Goal: Information Seeking & Learning: Learn about a topic

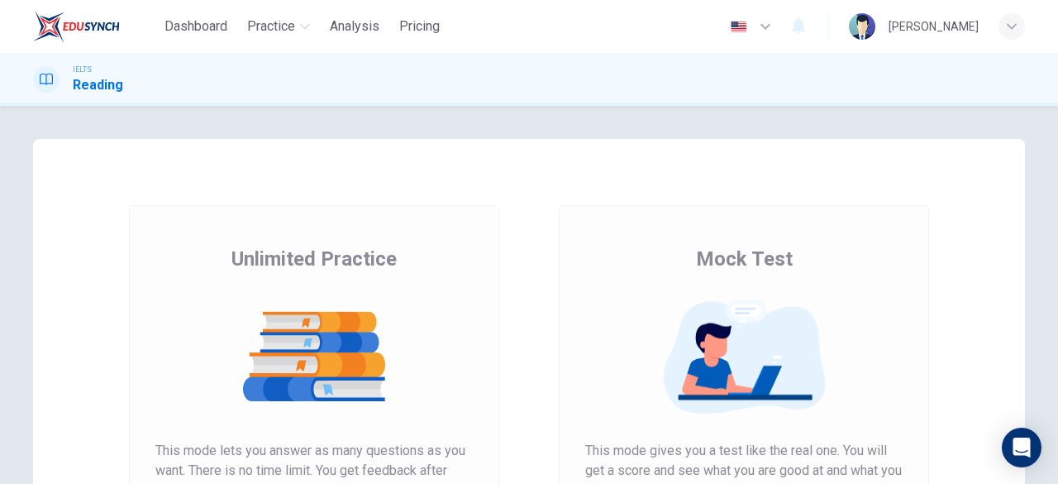
scroll to position [316, 0]
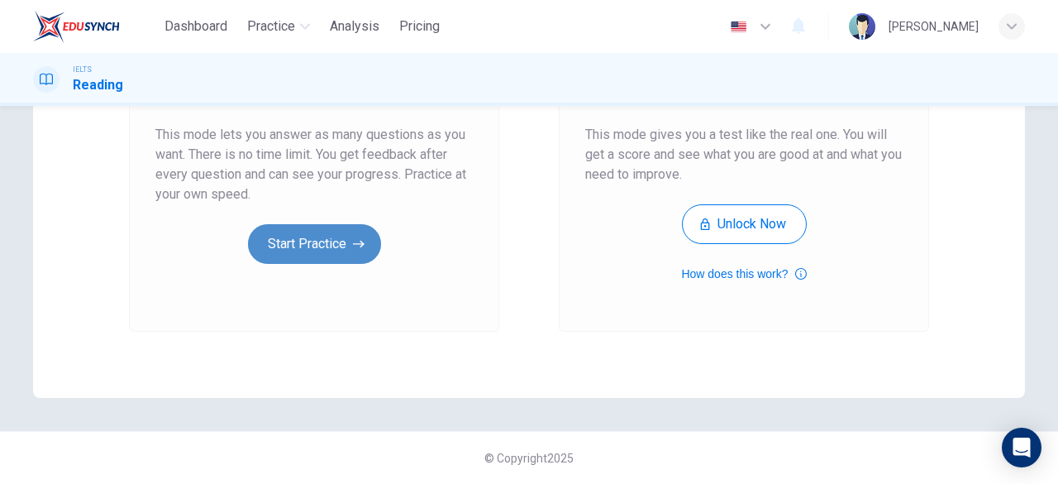
click at [331, 250] on button "Start Practice" at bounding box center [314, 244] width 133 height 40
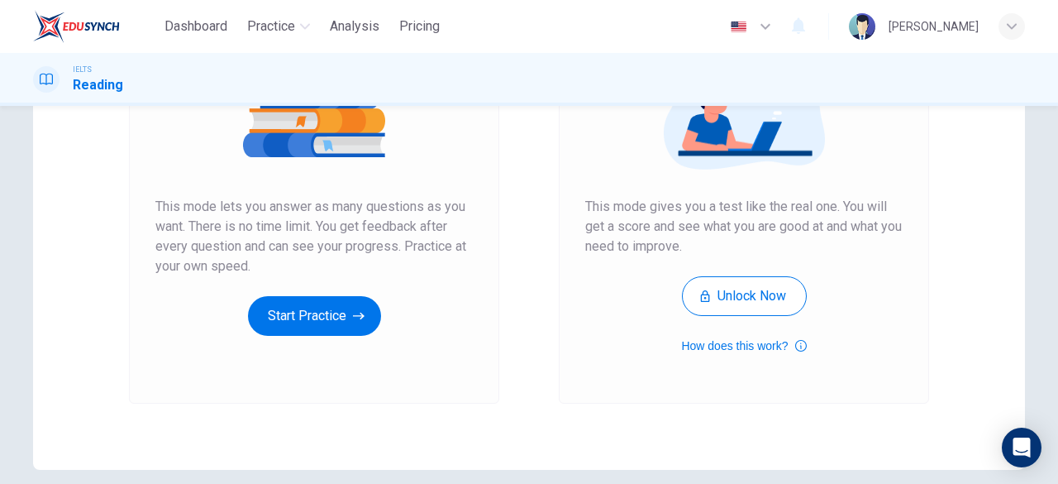
scroll to position [245, 0]
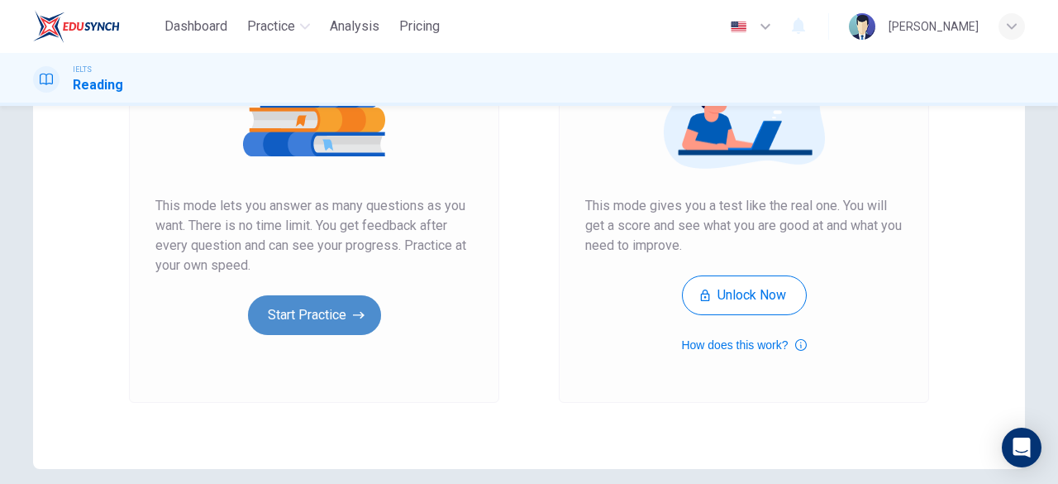
click at [327, 325] on button "Start Practice" at bounding box center [314, 315] width 133 height 40
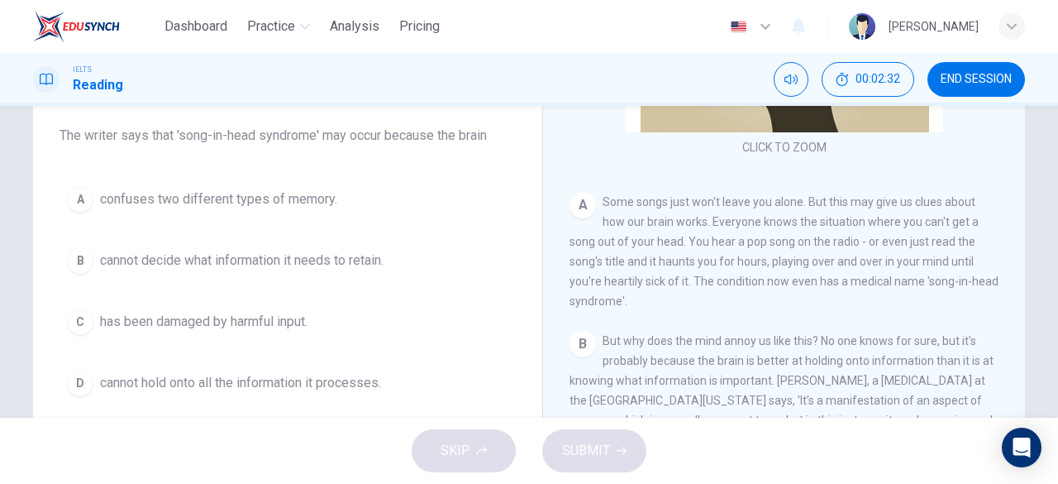
scroll to position [236, 0]
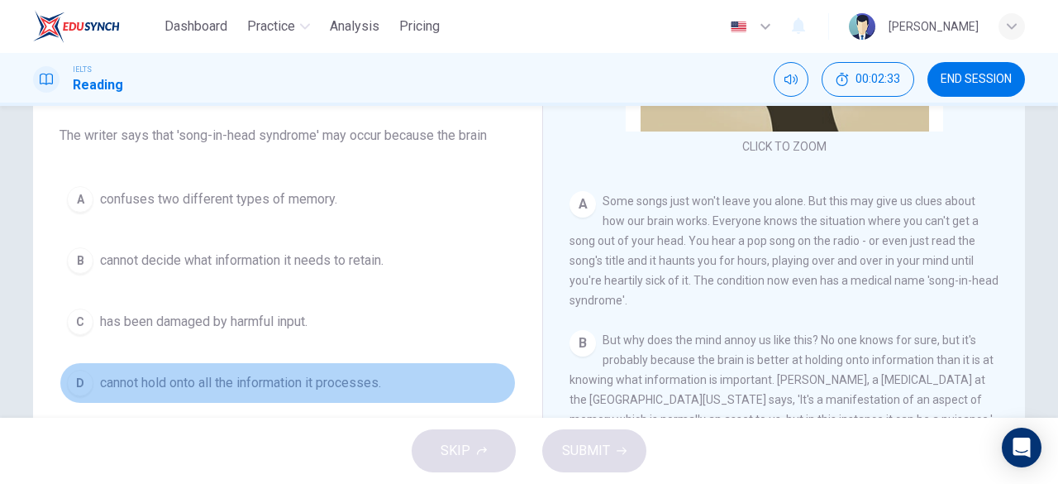
click at [325, 384] on span "cannot hold onto all the information it processes." at bounding box center [240, 383] width 281 height 20
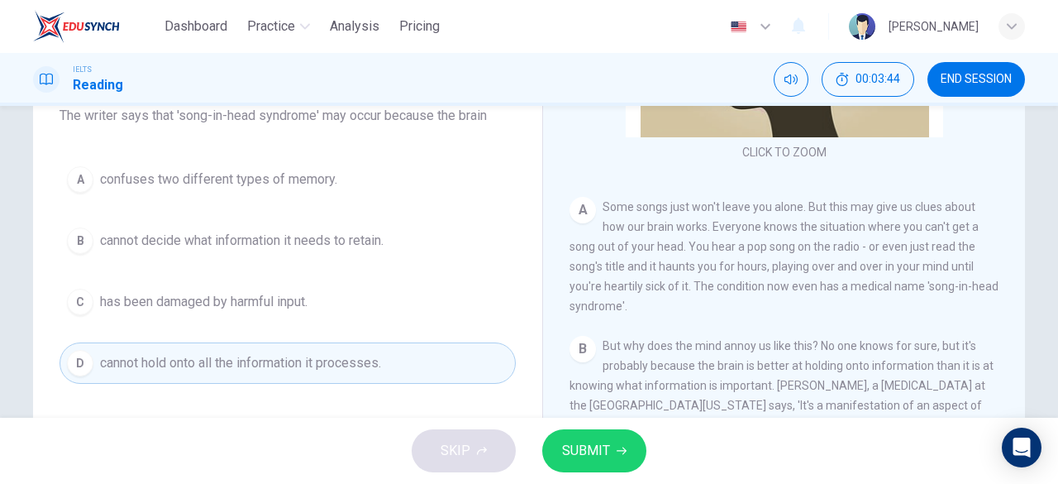
scroll to position [206, 0]
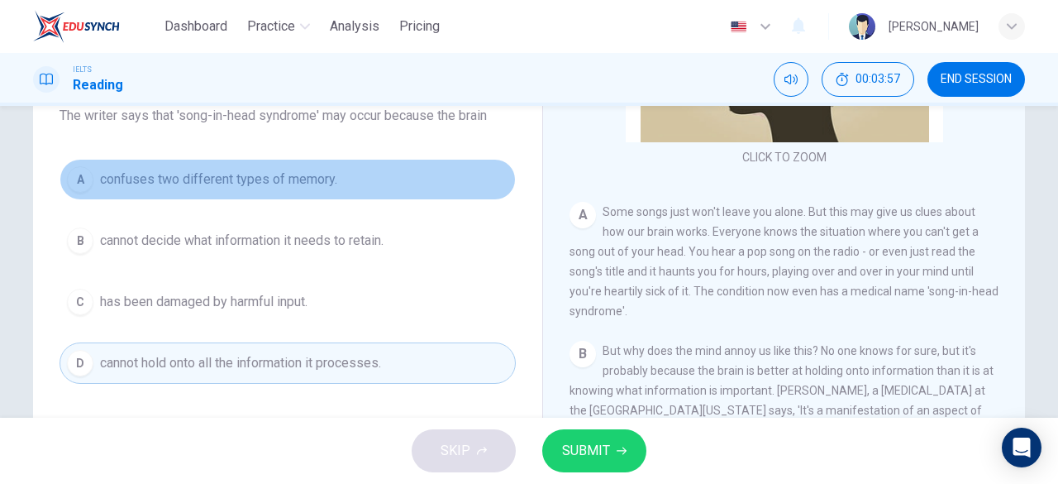
click at [297, 169] on span "confuses two different types of memory." at bounding box center [218, 179] width 237 height 20
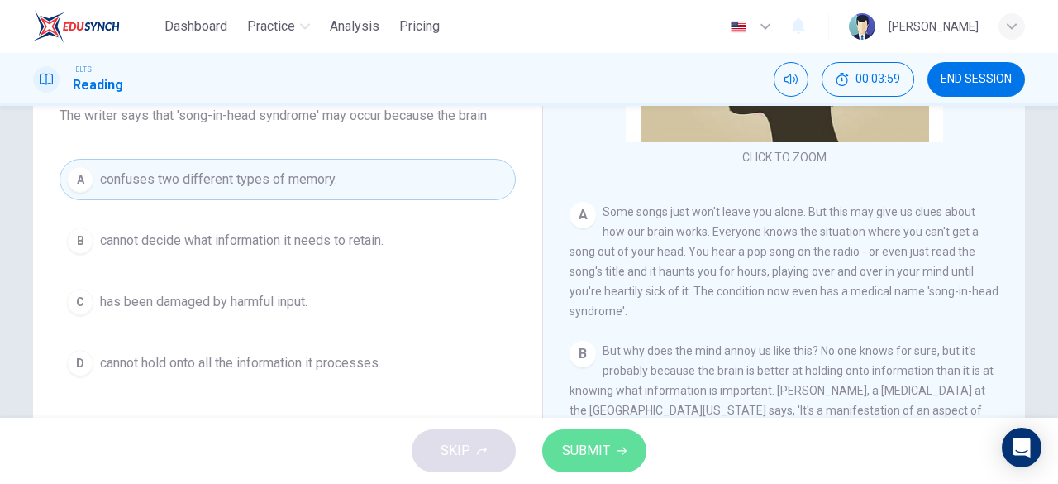
click at [597, 460] on span "SUBMIT" at bounding box center [586, 450] width 48 height 23
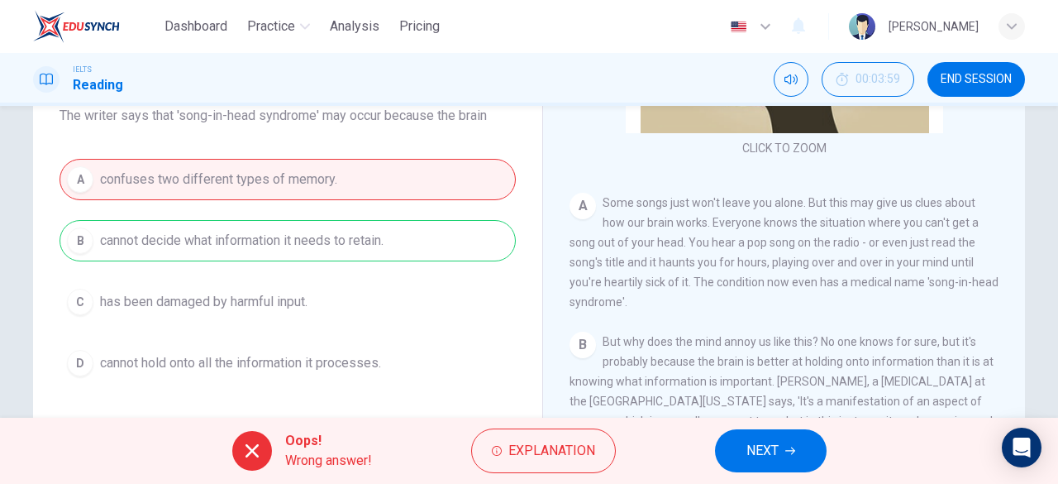
scroll to position [217, 0]
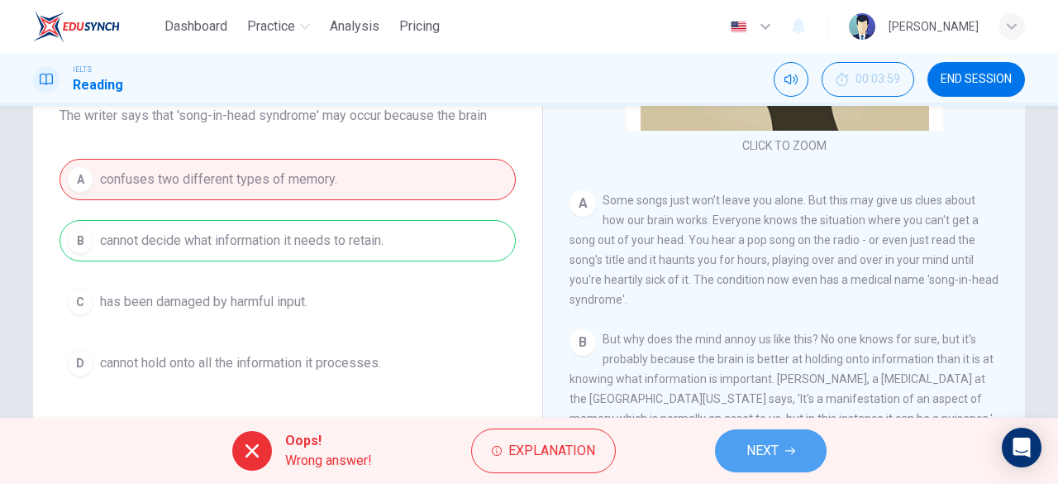
click at [771, 432] on button "NEXT" at bounding box center [771, 450] width 112 height 43
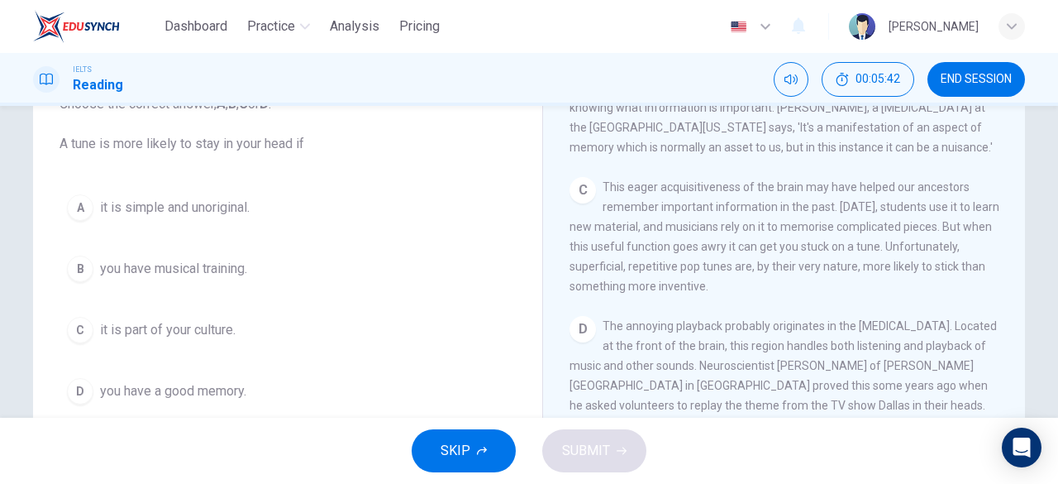
scroll to position [515, 0]
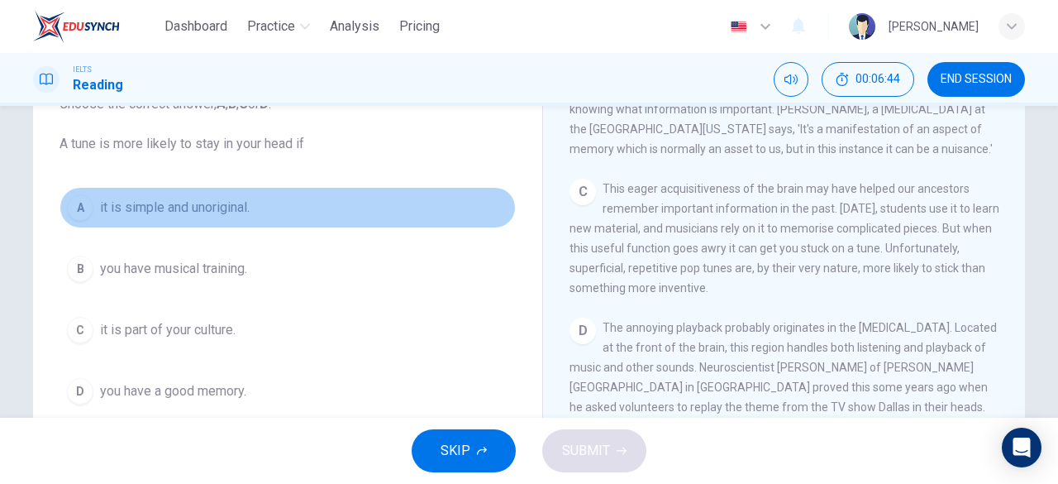
click at [225, 205] on span "it is simple and unoriginal." at bounding box center [175, 208] width 150 height 20
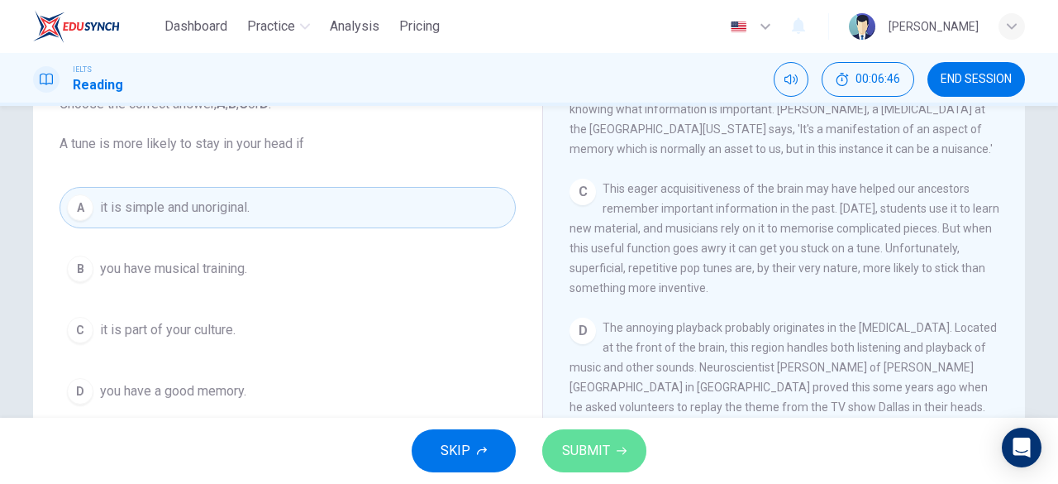
click at [603, 451] on span "SUBMIT" at bounding box center [586, 450] width 48 height 23
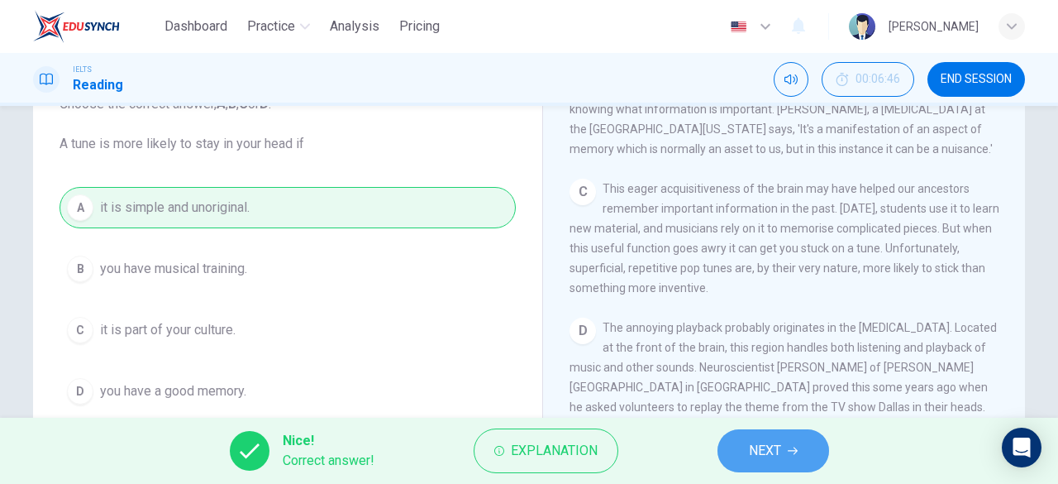
click at [737, 451] on button "NEXT" at bounding box center [774, 450] width 112 height 43
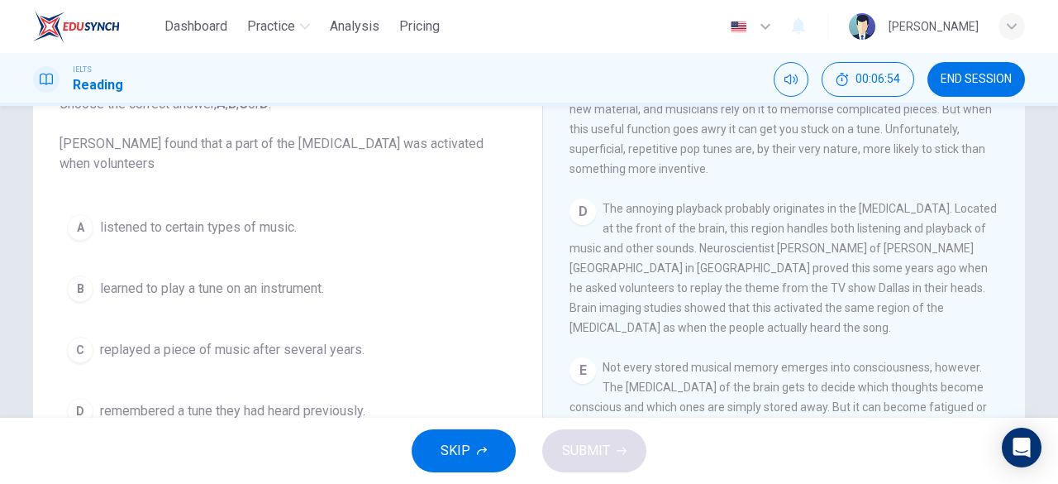
scroll to position [634, 0]
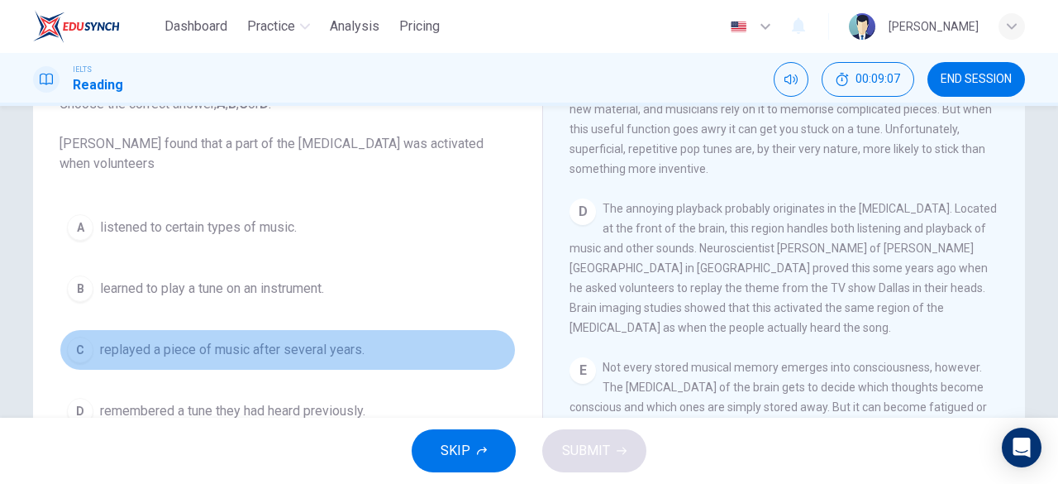
click at [339, 347] on span "replayed a piece of music after several years." at bounding box center [232, 350] width 265 height 20
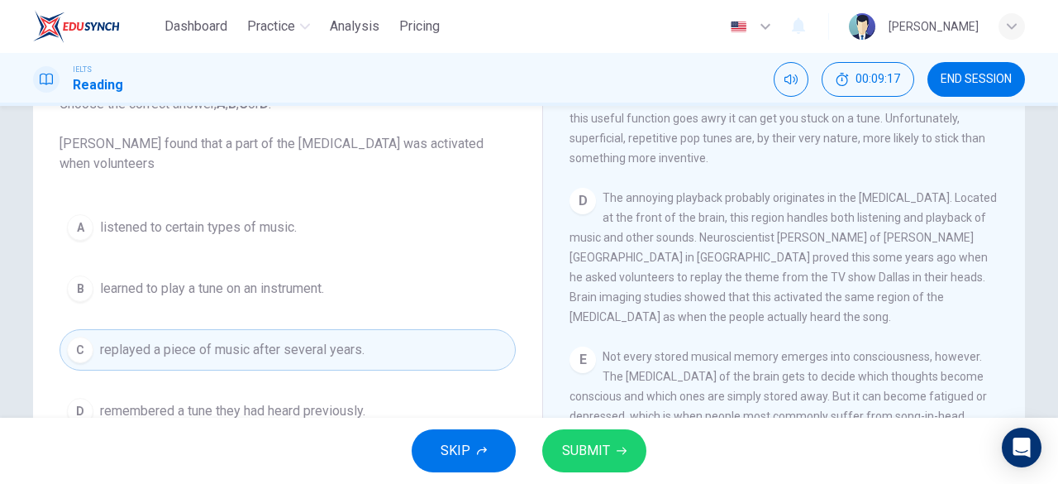
scroll to position [646, 0]
click at [595, 455] on span "SUBMIT" at bounding box center [586, 450] width 48 height 23
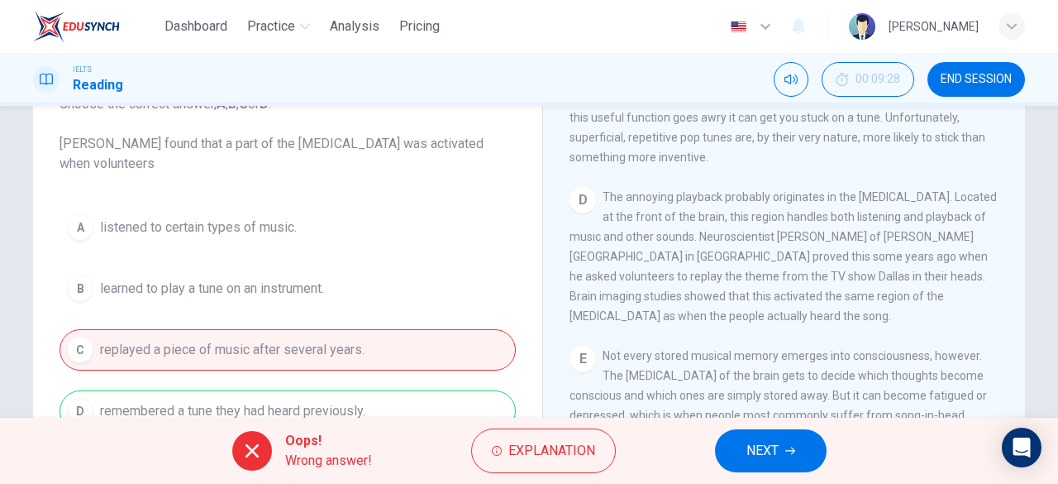
scroll to position [158, 0]
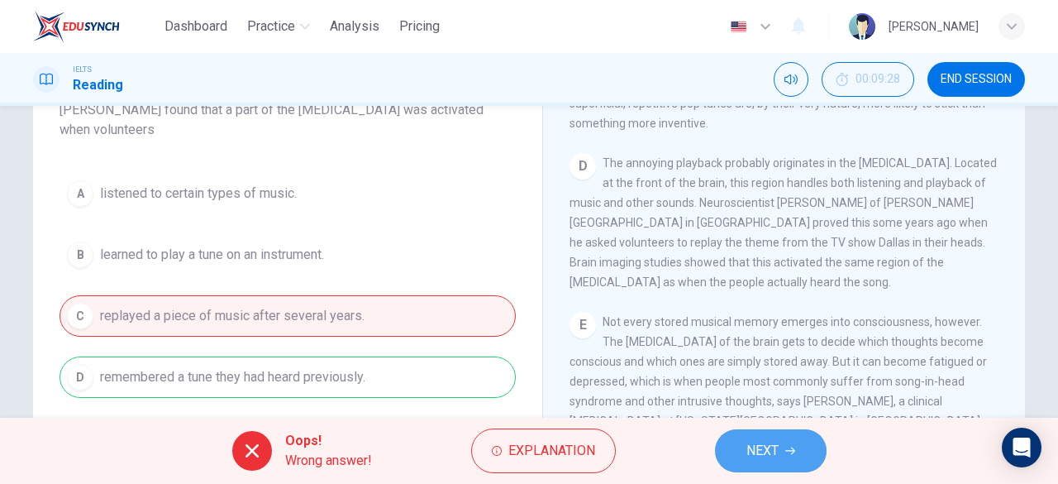
click at [764, 450] on span "NEXT" at bounding box center [762, 450] width 32 height 23
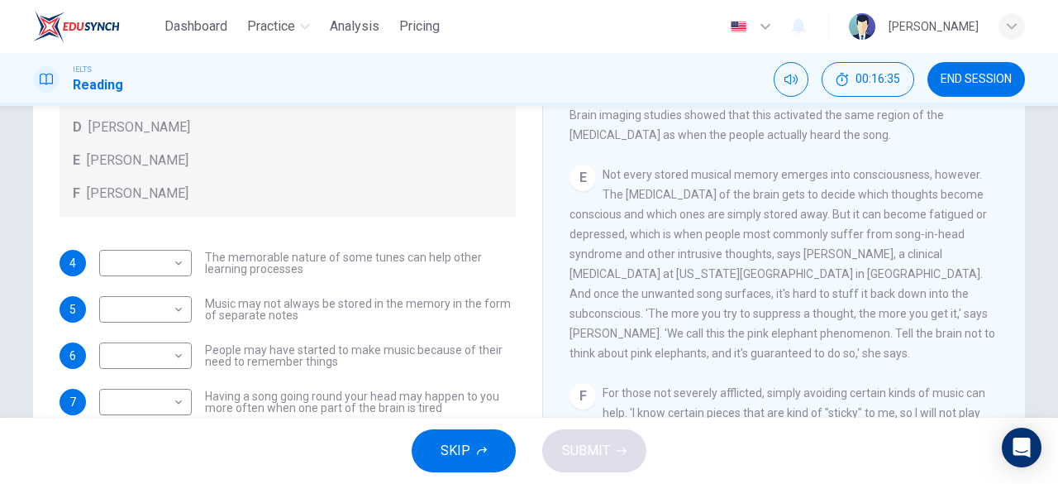
scroll to position [93, 0]
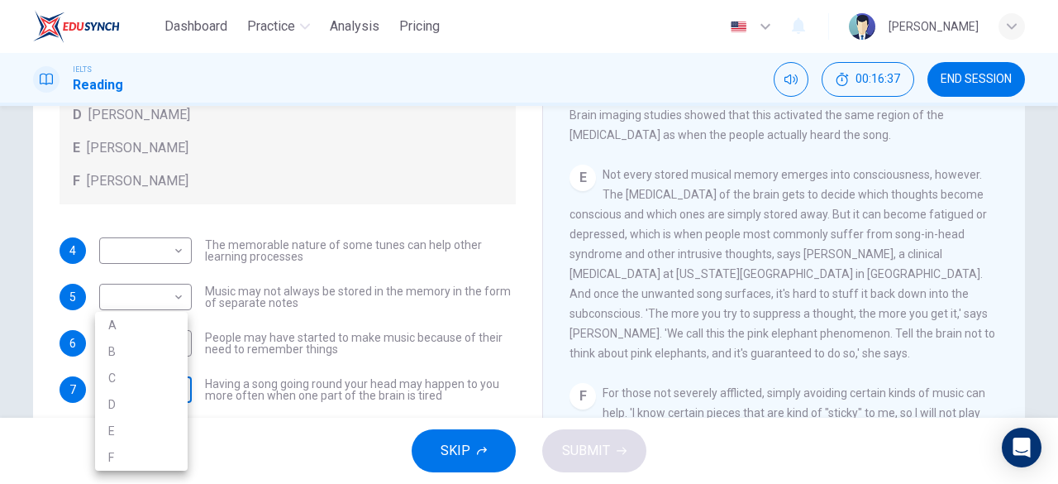
click at [179, 395] on body "Dashboard Practice Analysis Pricing English en ​ Ng Zhe Zhong IELTS Reading 00:…" at bounding box center [529, 242] width 1058 height 484
click at [164, 352] on li "B" at bounding box center [141, 351] width 93 height 26
type input "B"
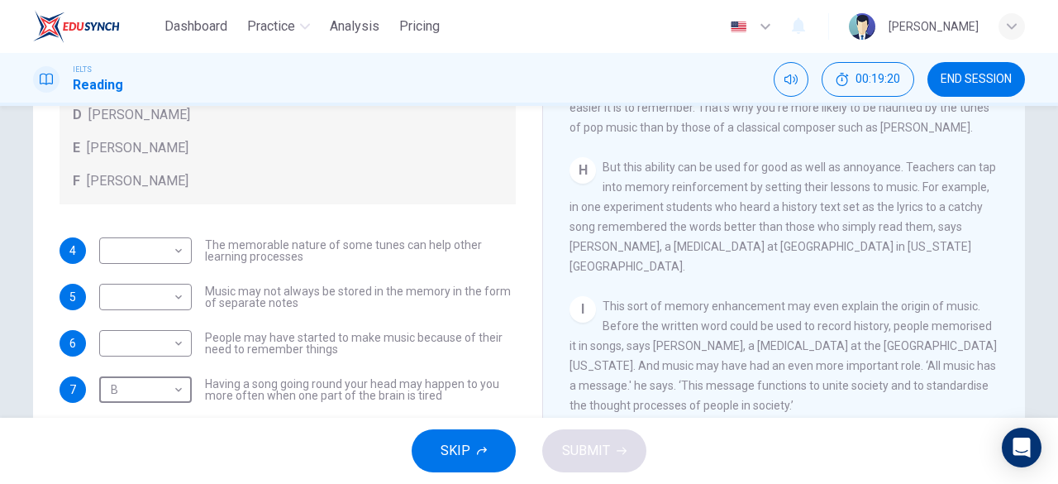
scroll to position [1295, 0]
click at [161, 336] on body "Dashboard Practice Analysis Pricing English en ​ Ng Zhe Zhong IELTS Reading 00:…" at bounding box center [529, 242] width 1058 height 484
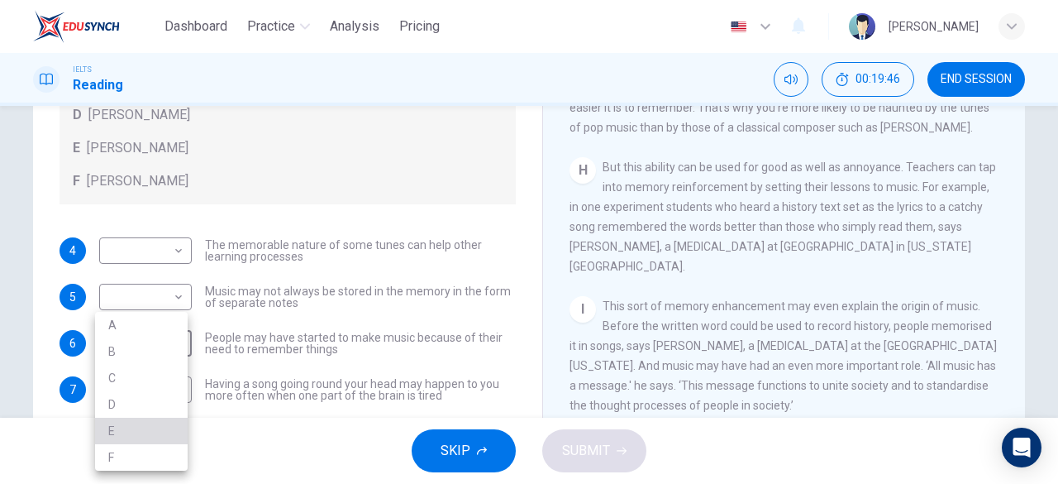
click at [137, 437] on li "E" at bounding box center [141, 430] width 93 height 26
type input "E"
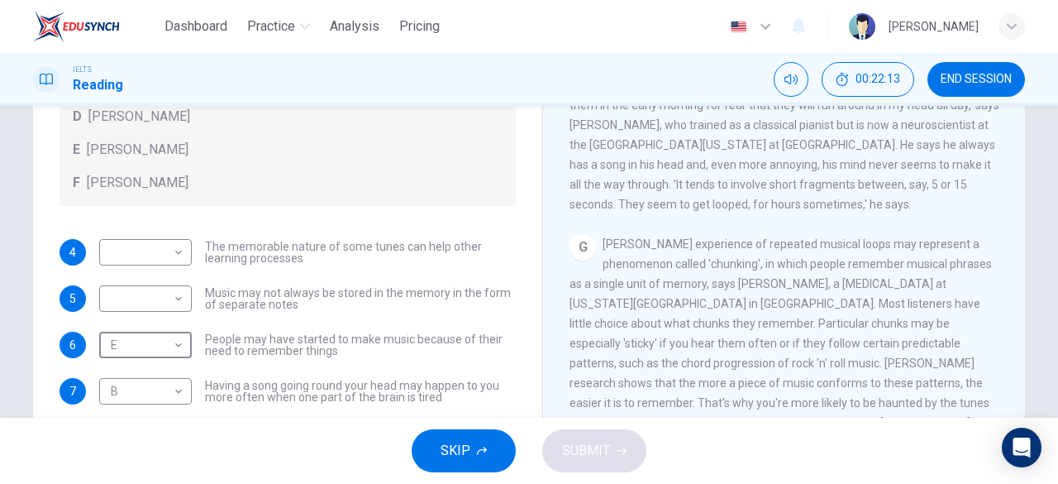
scroll to position [1000, 0]
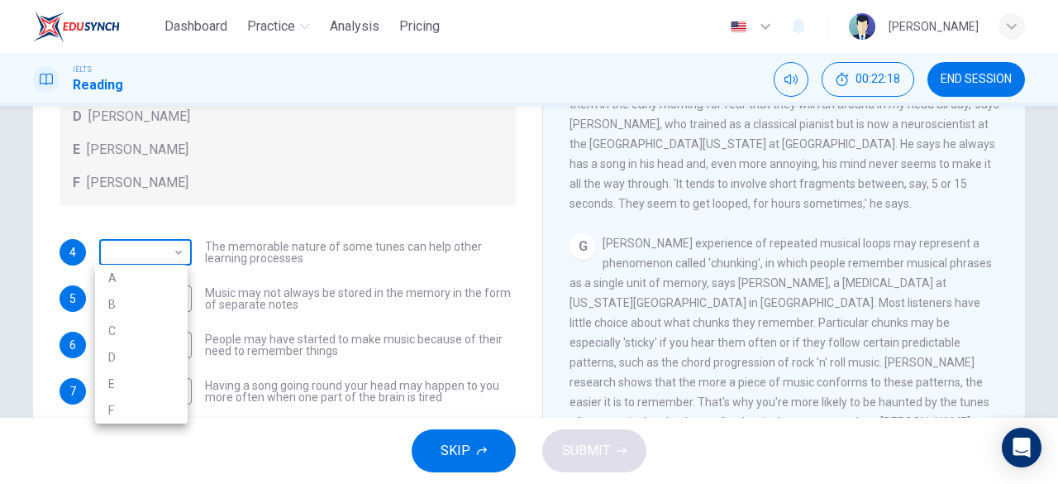
click at [126, 255] on body "Dashboard Practice Analysis Pricing English en ​ Ng Zhe Zhong IELTS Reading 00:…" at bounding box center [529, 242] width 1058 height 484
click at [150, 355] on li "D" at bounding box center [141, 357] width 93 height 26
type input "D"
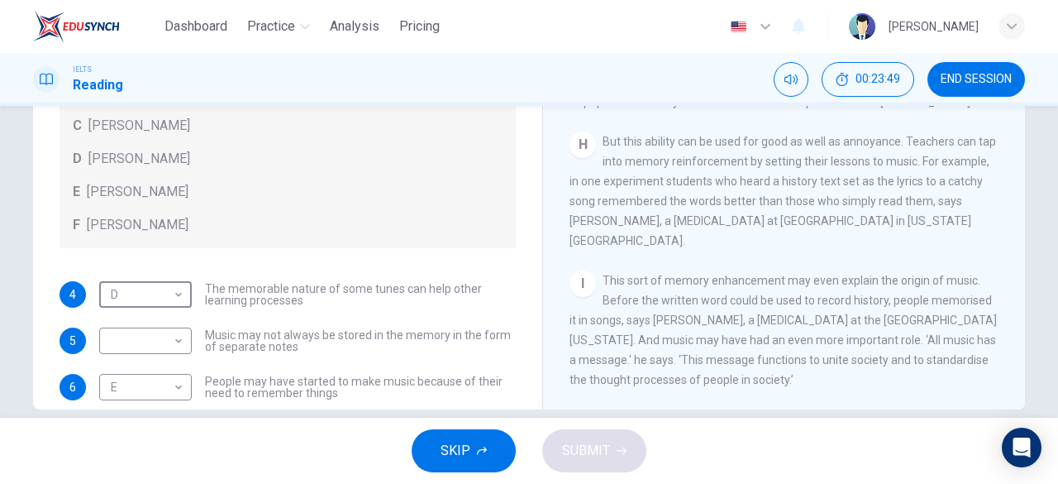
scroll to position [303, 0]
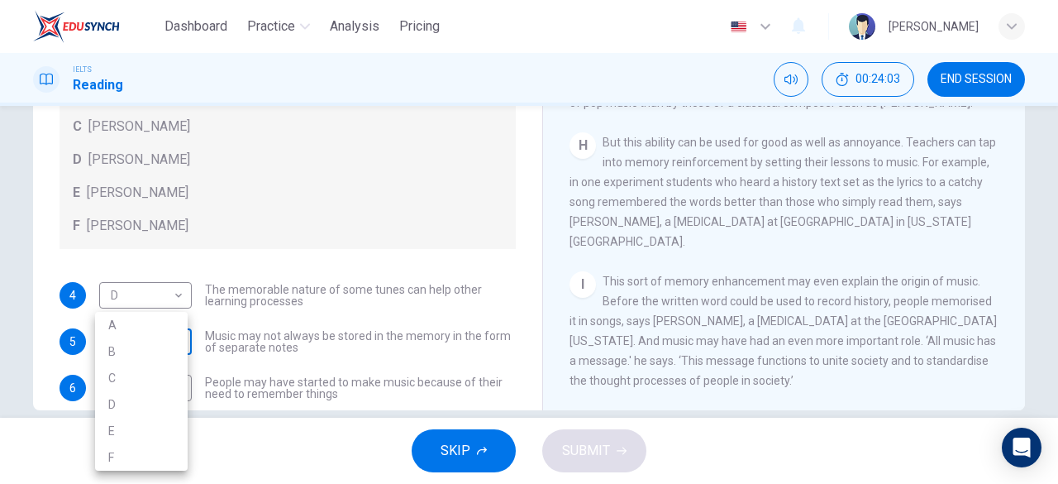
click at [136, 341] on body "Dashboard Practice Analysis Pricing English en ​ Ng Zhe Zhong IELTS Reading 00:…" at bounding box center [529, 242] width 1058 height 484
click at [155, 444] on li "F" at bounding box center [141, 457] width 93 height 26
type input "F"
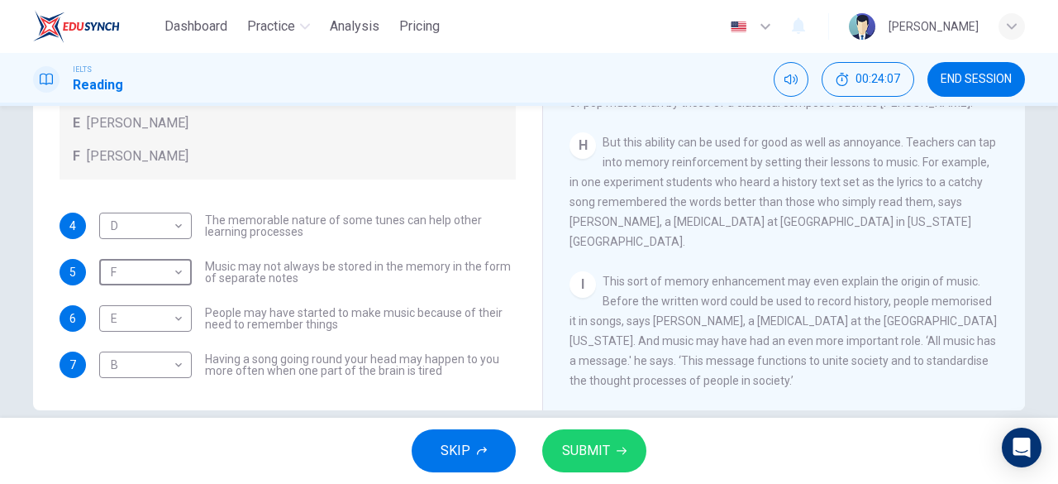
scroll to position [93, 0]
click at [606, 463] on button "SUBMIT" at bounding box center [594, 450] width 104 height 43
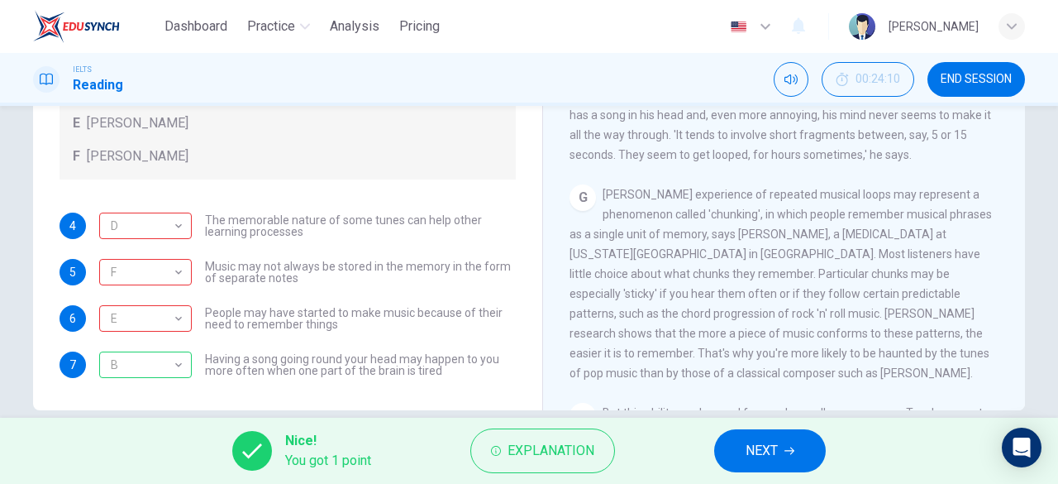
scroll to position [1024, 0]
click at [744, 457] on button "NEXT" at bounding box center [770, 450] width 112 height 43
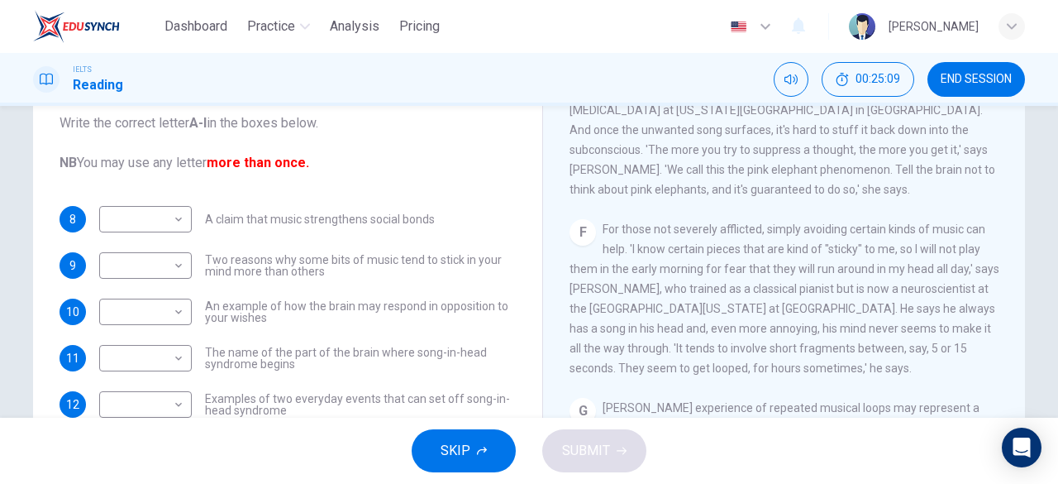
scroll to position [931, 0]
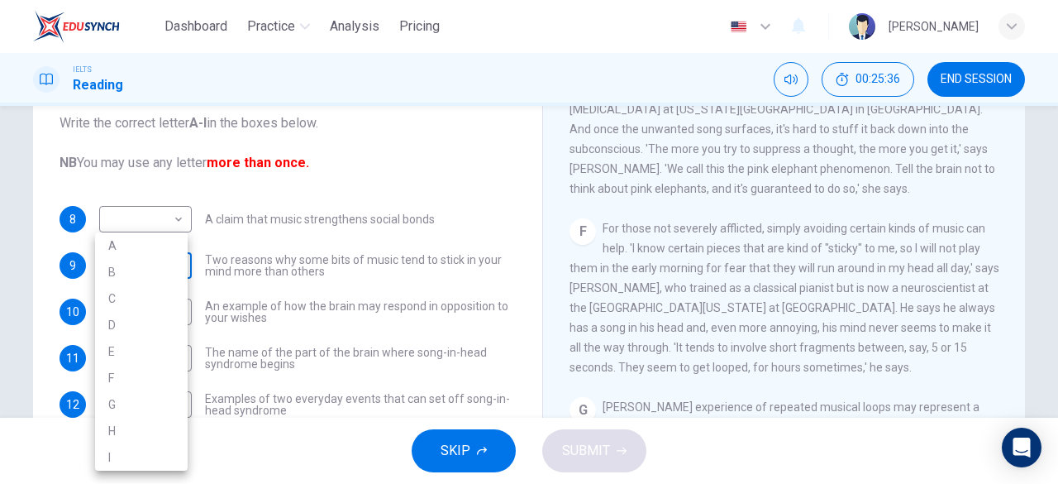
click at [174, 271] on body "Dashboard Practice Analysis Pricing English en ​ Ng Zhe Zhong IELTS Reading 00:…" at bounding box center [529, 242] width 1058 height 484
click at [346, 296] on div at bounding box center [529, 242] width 1058 height 484
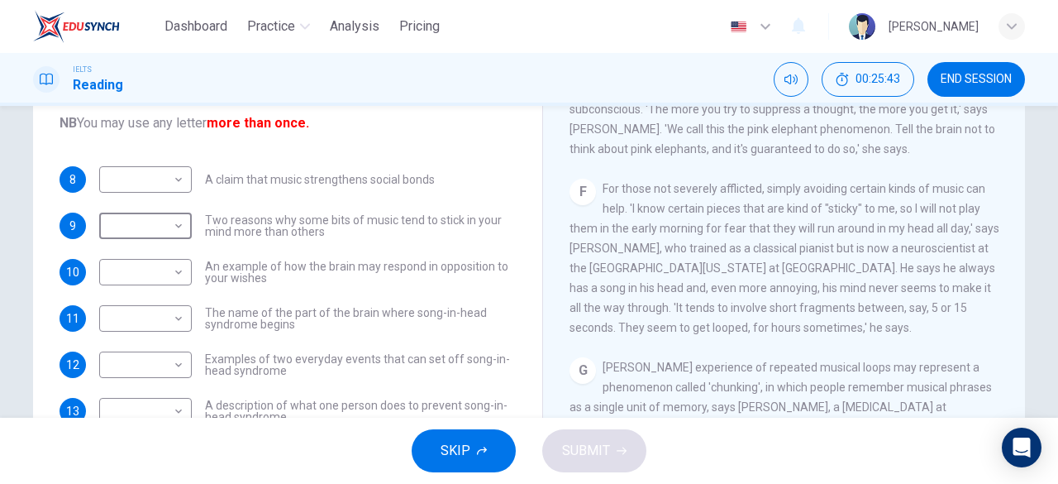
scroll to position [224, 0]
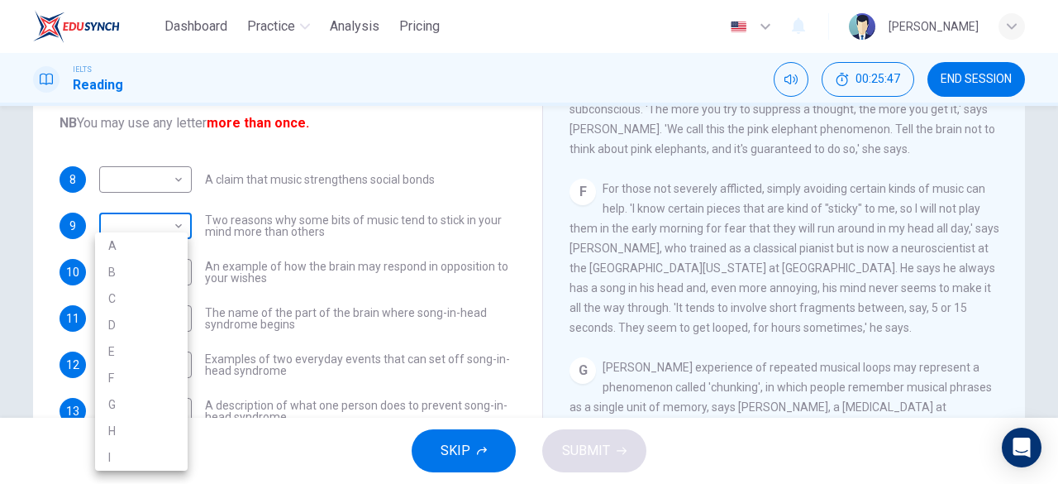
click at [179, 229] on body "Dashboard Practice Analysis Pricing English en ​ Ng Zhe Zhong IELTS Reading 00:…" at bounding box center [529, 242] width 1058 height 484
click at [145, 384] on li "F" at bounding box center [141, 378] width 93 height 26
type input "F"
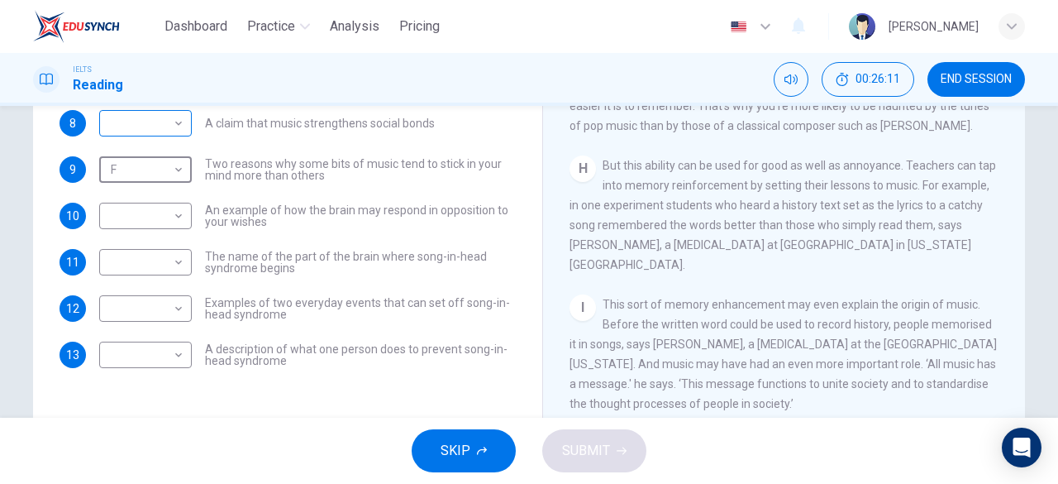
scroll to position [274, 0]
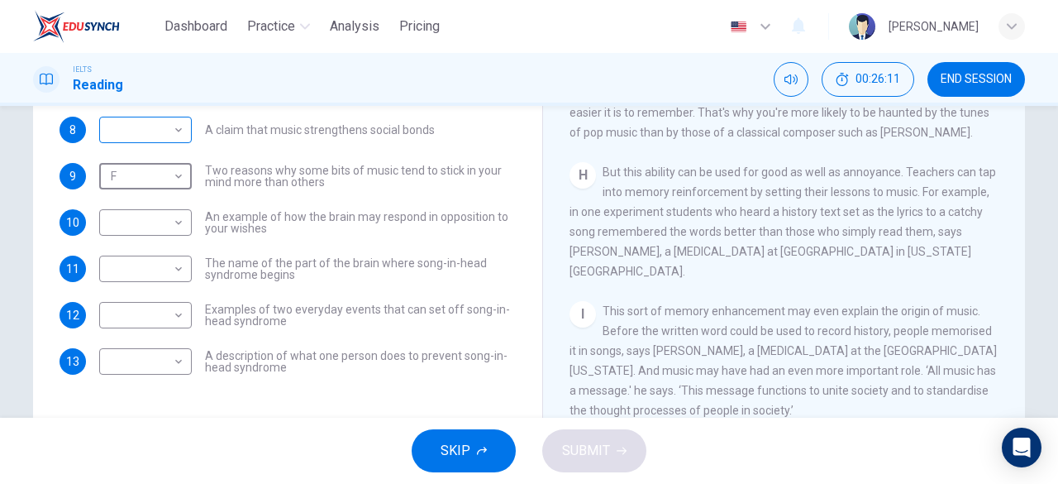
click at [178, 130] on body "Dashboard Practice Analysis Pricing English en ​ Ng Zhe Zhong IELTS Reading 00:…" at bounding box center [529, 242] width 1058 height 484
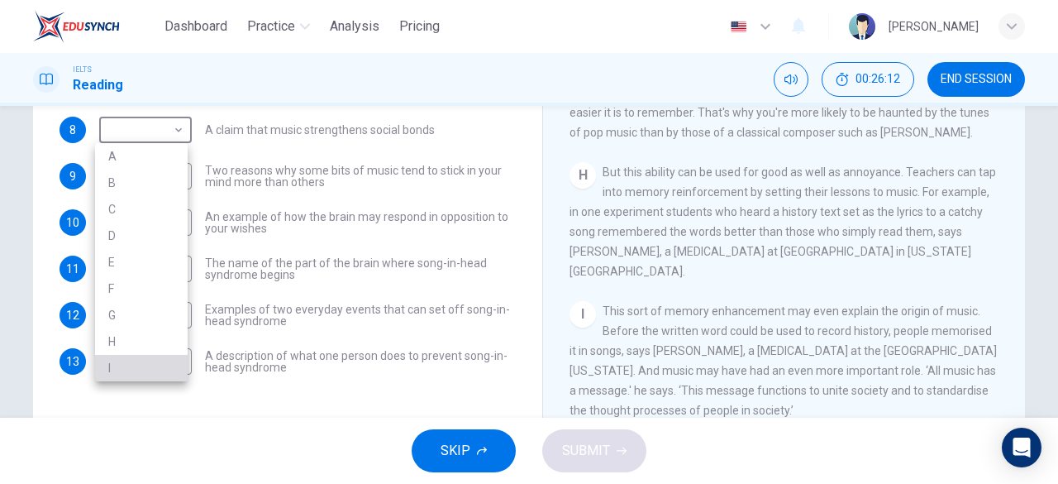
click at [154, 360] on li "I" at bounding box center [141, 368] width 93 height 26
type input "I"
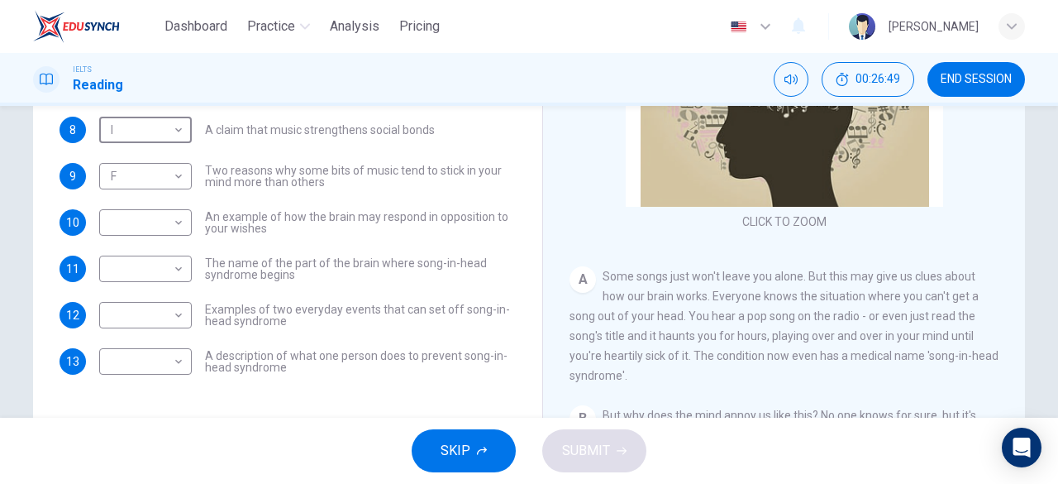
scroll to position [18, 0]
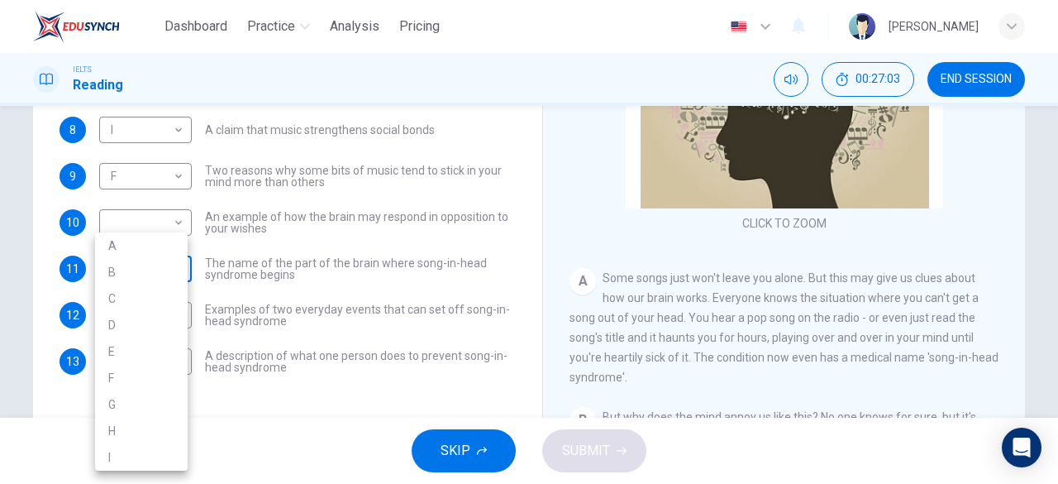
click at [160, 265] on body "Dashboard Practice Analysis Pricing English en ​ Ng Zhe Zhong IELTS Reading 00:…" at bounding box center [529, 242] width 1058 height 484
click at [164, 245] on li "A" at bounding box center [141, 245] width 93 height 26
type input "A"
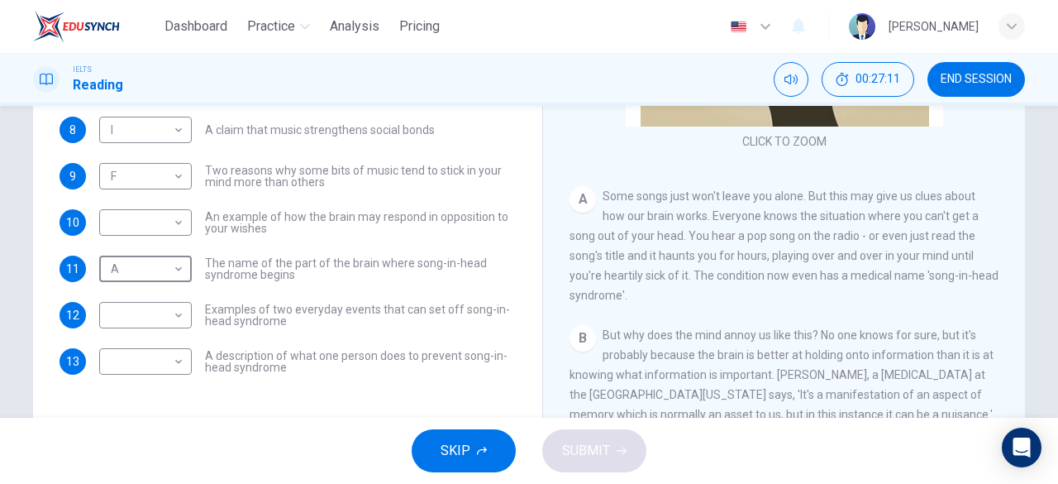
scroll to position [103, 0]
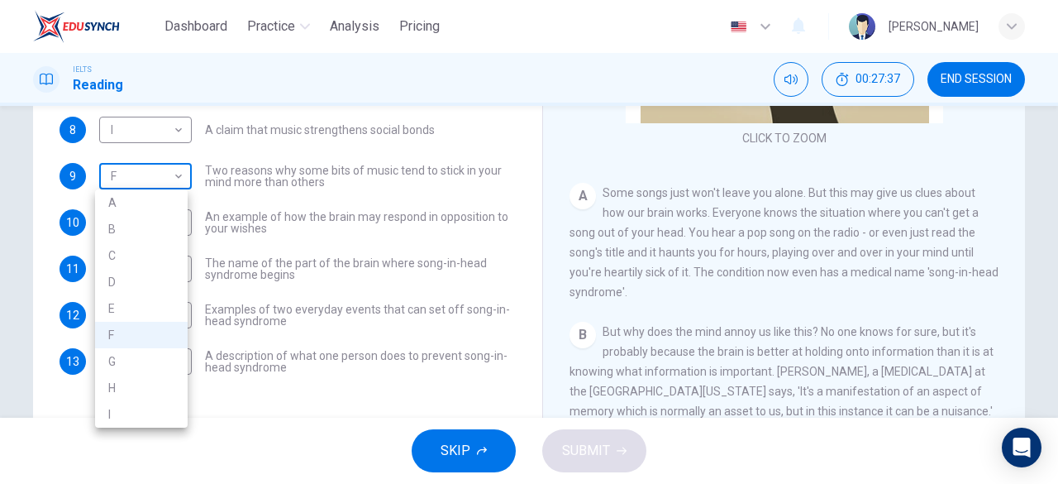
click at [153, 172] on body "Dashboard Practice Analysis Pricing English en ​ Ng Zhe Zhong IELTS Reading 00:…" at bounding box center [529, 242] width 1058 height 484
click at [169, 179] on div at bounding box center [529, 242] width 1058 height 484
click at [169, 181] on body "Dashboard Practice Analysis Pricing English en ​ Ng Zhe Zhong IELTS Reading 00:…" at bounding box center [529, 242] width 1058 height 484
click at [155, 236] on li "B" at bounding box center [141, 229] width 93 height 26
click at [177, 193] on body "Dashboard Practice Analysis Pricing English en ​ Ng Zhe Zhong IELTS Reading 00:…" at bounding box center [529, 242] width 1058 height 484
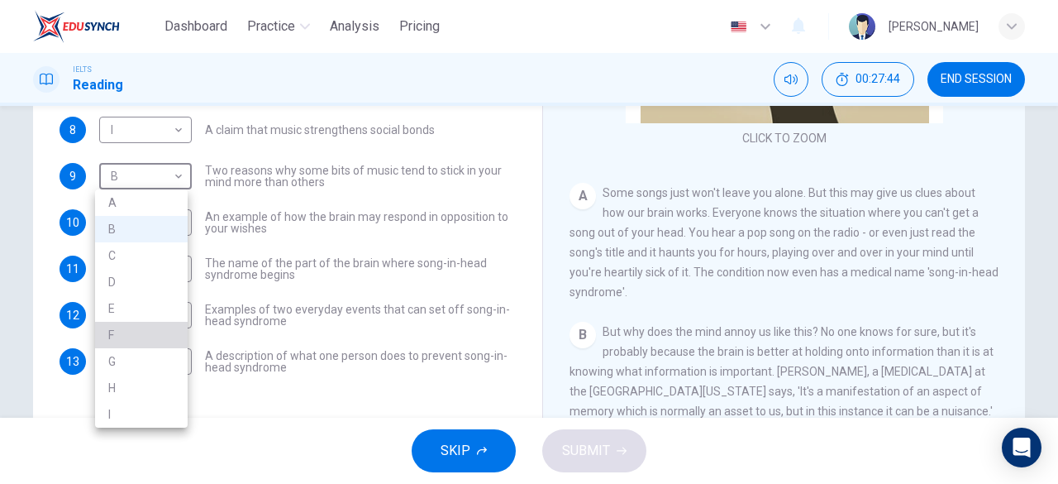
click at [152, 328] on li "F" at bounding box center [141, 335] width 93 height 26
type input "F"
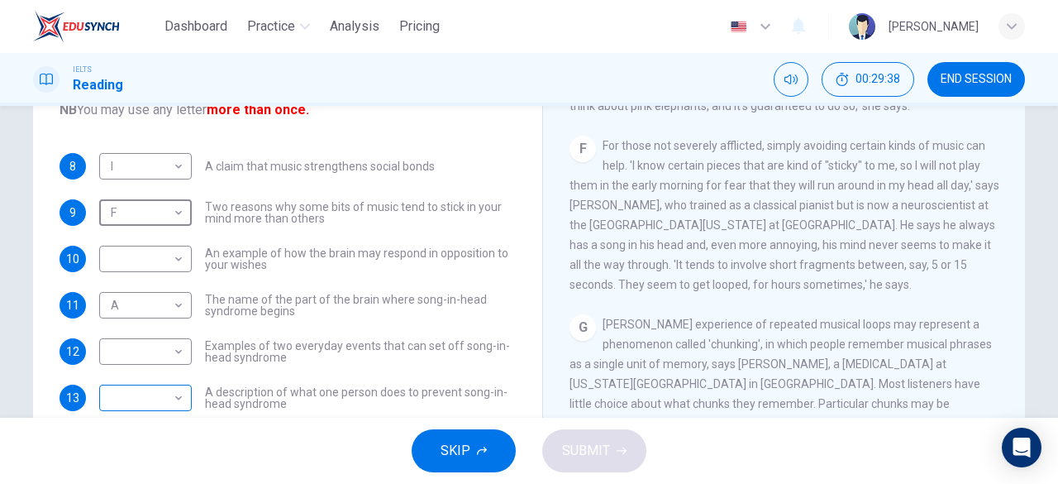
scroll to position [241, 0]
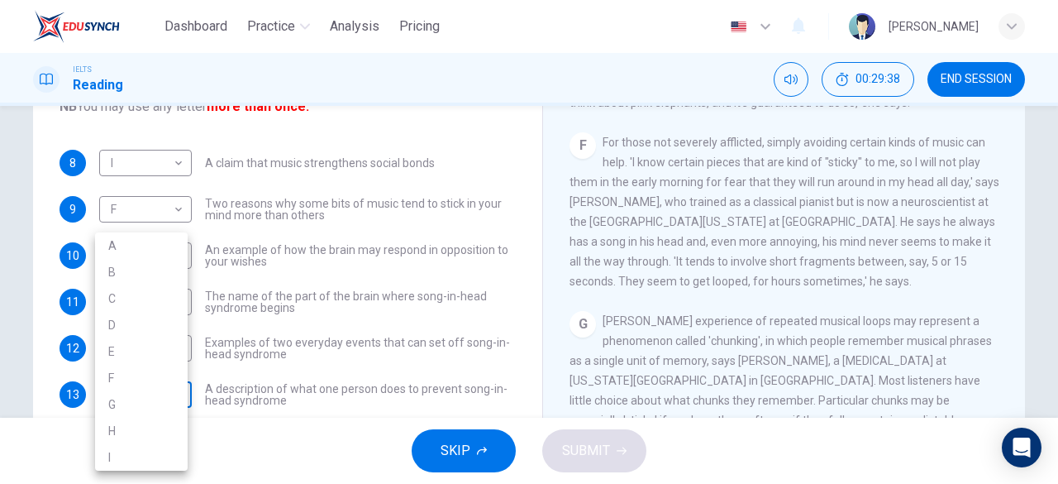
click at [158, 399] on body "Dashboard Practice Analysis Pricing English en ​ Ng Zhe Zhong IELTS Reading 00:…" at bounding box center [529, 242] width 1058 height 484
click at [161, 374] on li "F" at bounding box center [141, 378] width 93 height 26
type input "F"
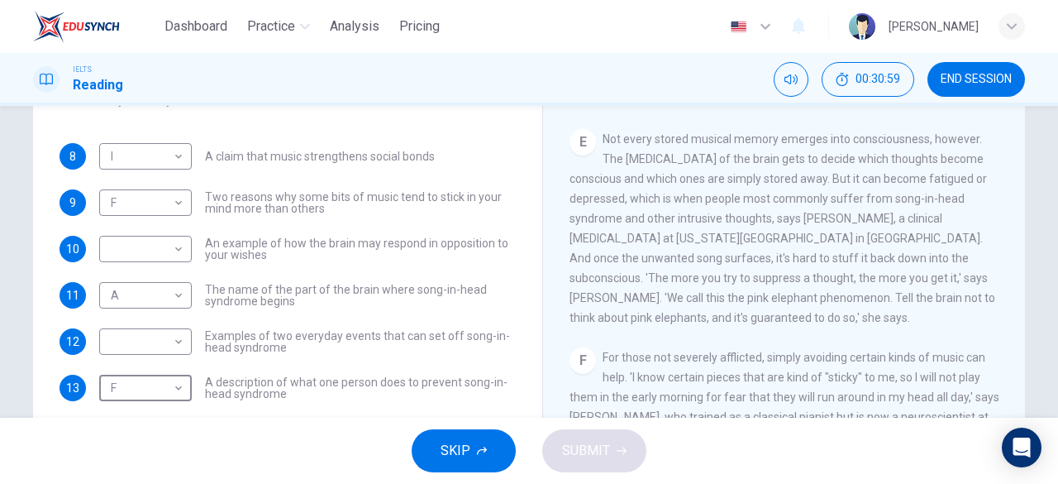
scroll to position [738, 0]
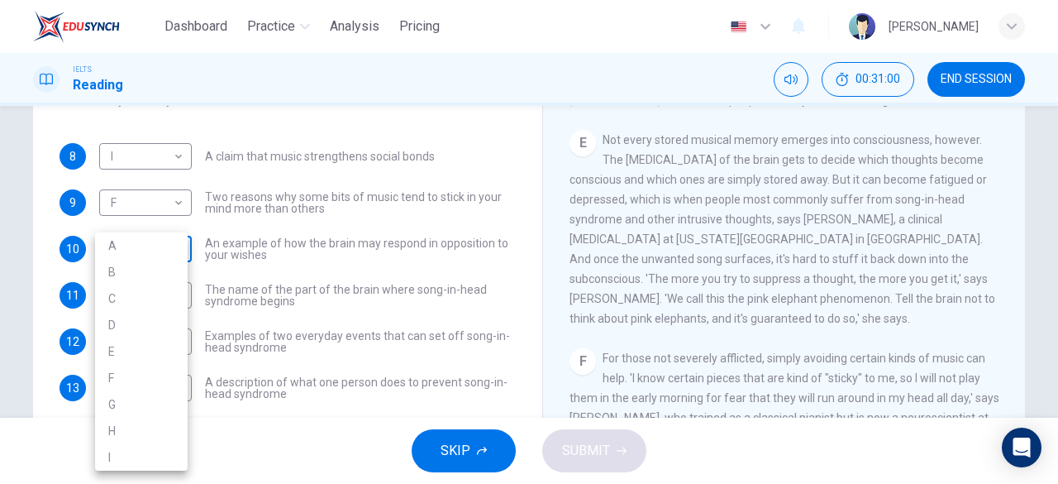
click at [137, 242] on body "Dashboard Practice Analysis Pricing English en ​ Ng Zhe Zhong IELTS Reading 00:…" at bounding box center [529, 242] width 1058 height 484
click at [141, 355] on li "E" at bounding box center [141, 351] width 93 height 26
type input "E"
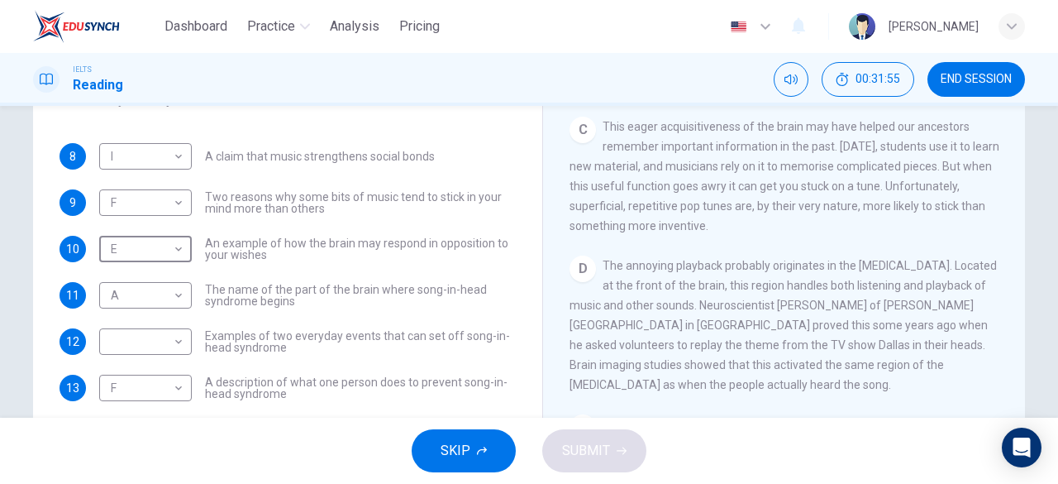
scroll to position [455, 0]
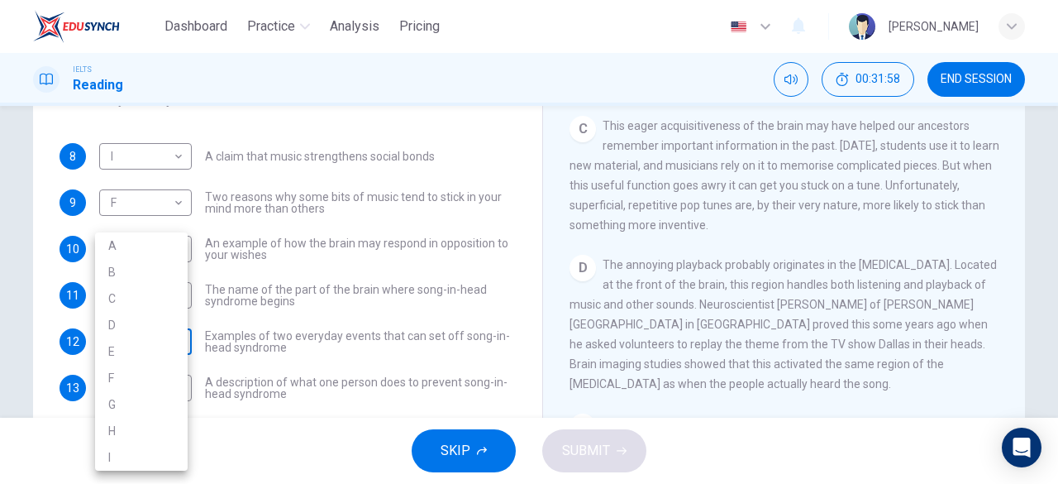
click at [107, 355] on body "Dashboard Practice Analysis Pricing English en ​ Ng Zhe Zhong IELTS Reading 00:…" at bounding box center [529, 242] width 1058 height 484
click at [152, 289] on li "C" at bounding box center [141, 298] width 93 height 26
type input "C"
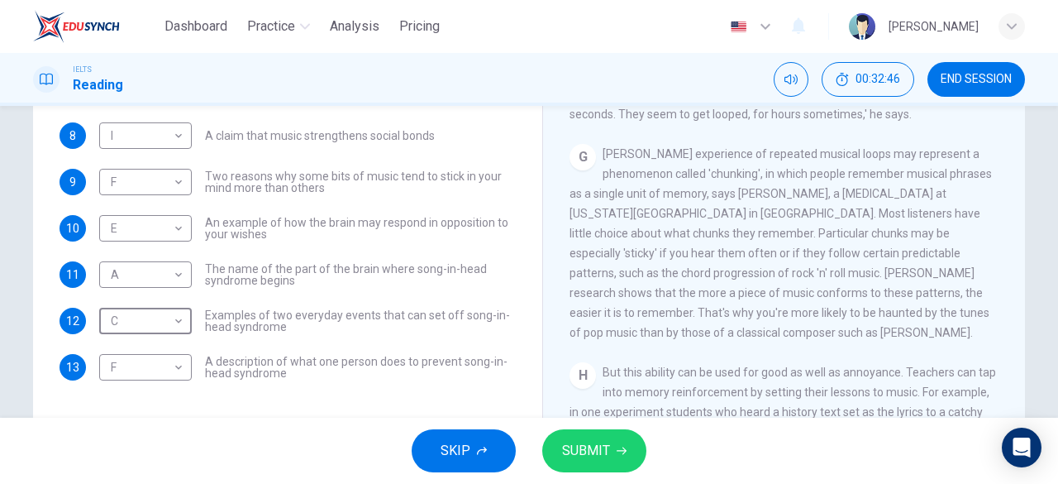
scroll to position [1099, 0]
click at [607, 457] on span "SUBMIT" at bounding box center [586, 450] width 48 height 23
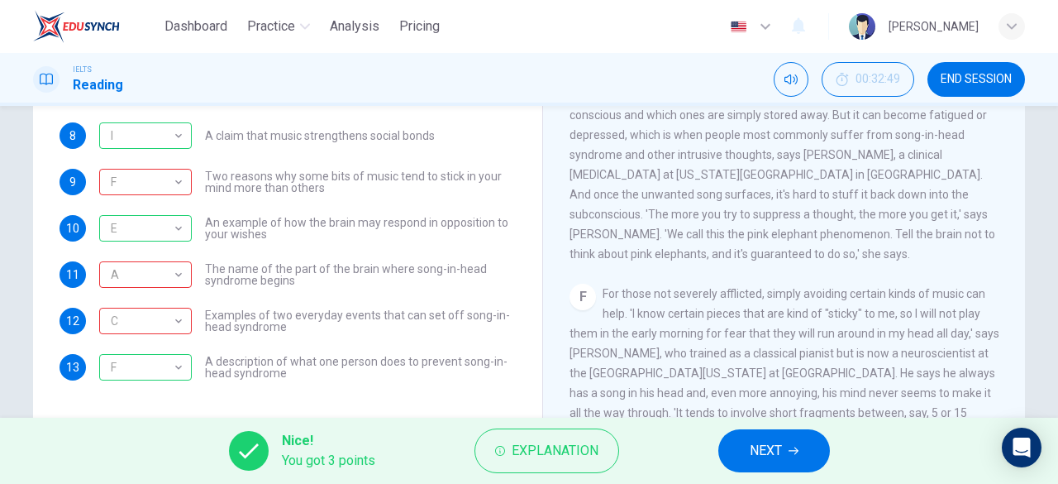
scroll to position [783, 0]
